Goal: Information Seeking & Learning: Learn about a topic

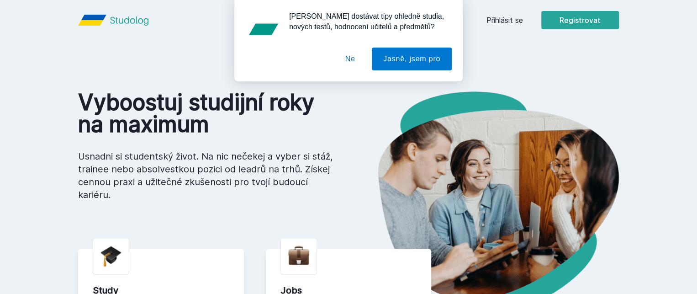
click at [554, 23] on div "Chceš dostávat tipy ohledně studia, nových testů, hodnocení učitelů a předmětů?…" at bounding box center [348, 40] width 697 height 81
click at [554, 21] on div "Chceš dostávat tipy ohledně studia, nových testů, hodnocení učitelů a předmětů?…" at bounding box center [348, 40] width 697 height 81
click at [340, 61] on button "Ne" at bounding box center [350, 59] width 33 height 23
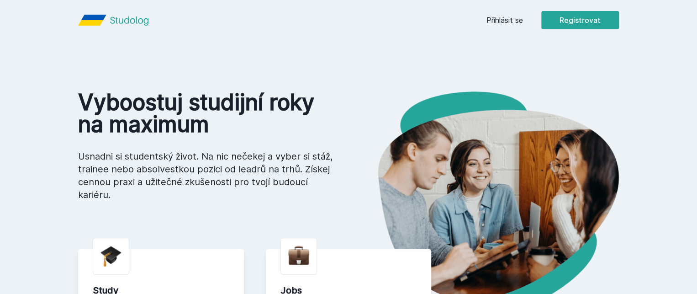
click at [523, 22] on link "Přihlásit se" at bounding box center [505, 20] width 37 height 11
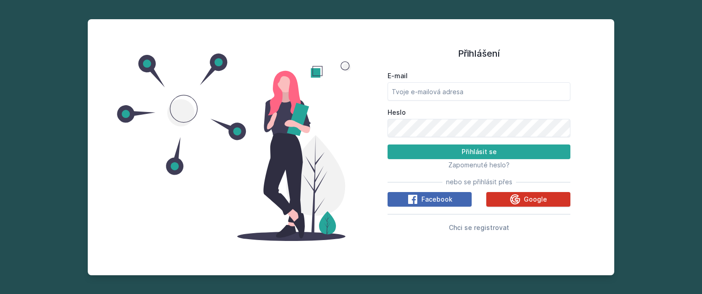
click at [510, 197] on button "Google" at bounding box center [528, 199] width 84 height 15
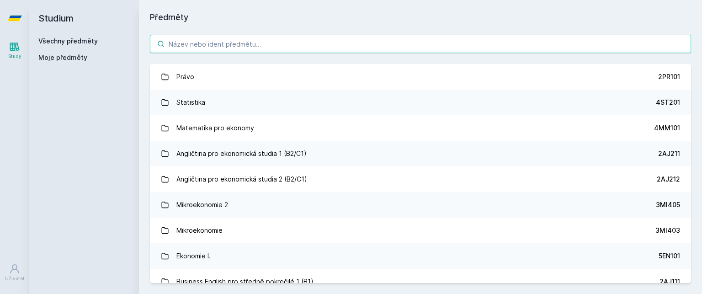
click at [221, 38] on input "search" at bounding box center [420, 44] width 541 height 18
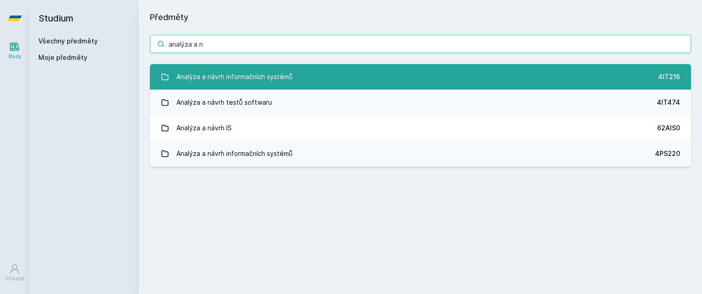
type input "analýza a n"
click at [232, 72] on div "Analýza a návrh informačních systémů" at bounding box center [234, 77] width 116 height 18
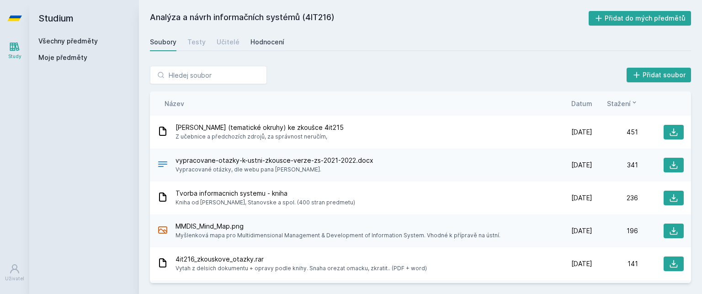
click at [259, 40] on div "Hodnocení" at bounding box center [267, 41] width 34 height 9
